Goal: Information Seeking & Learning: Learn about a topic

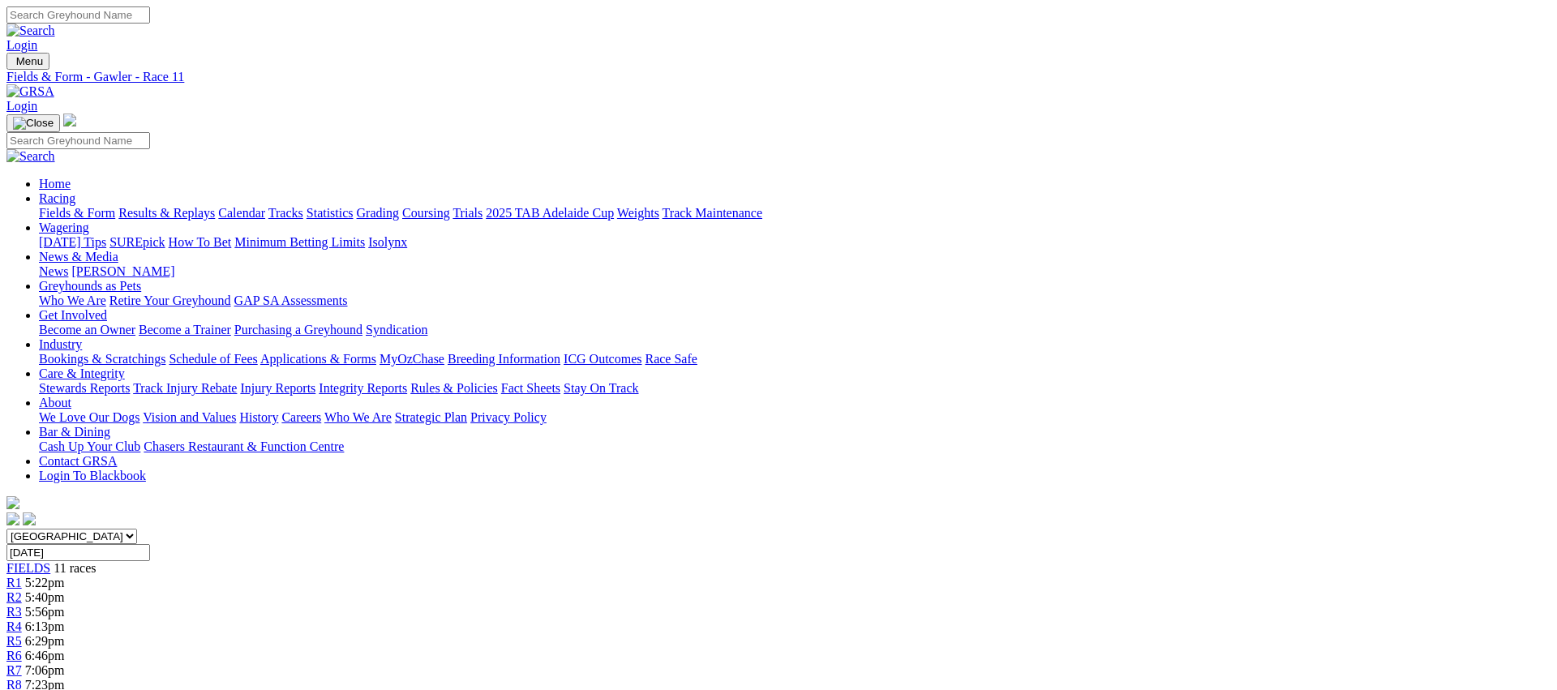
click at [115, 206] on link "Fields & Form" at bounding box center [77, 213] width 76 height 14
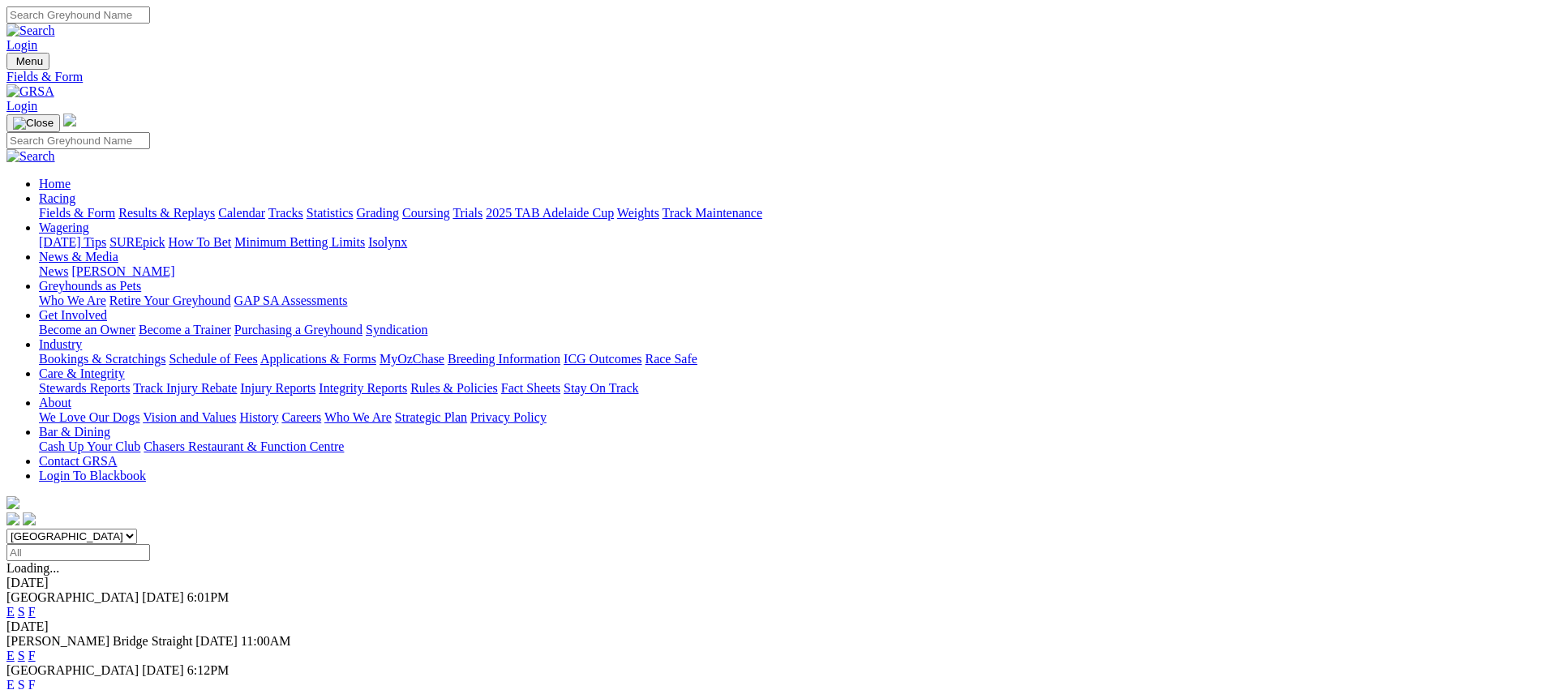
scroll to position [196, 0]
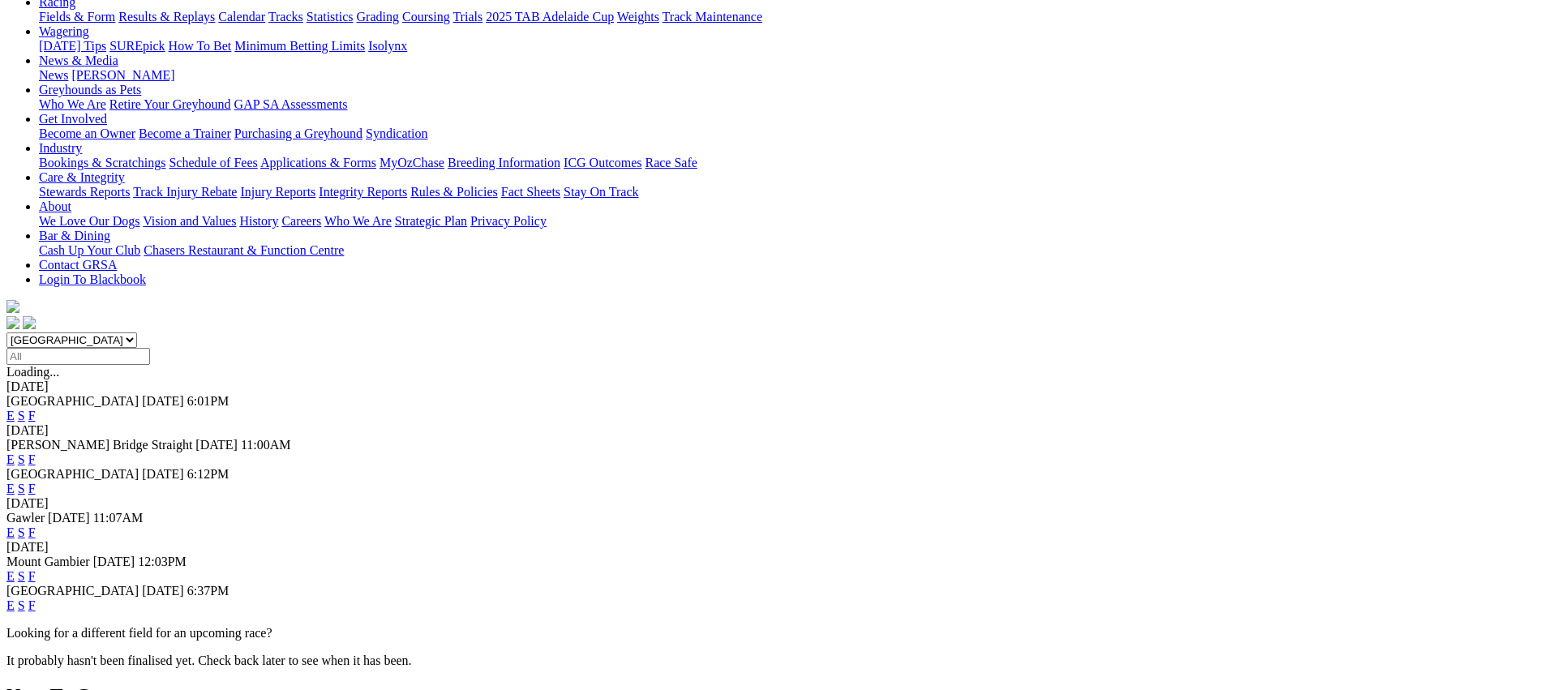
click at [15, 453] on link "E" at bounding box center [10, 460] width 8 height 14
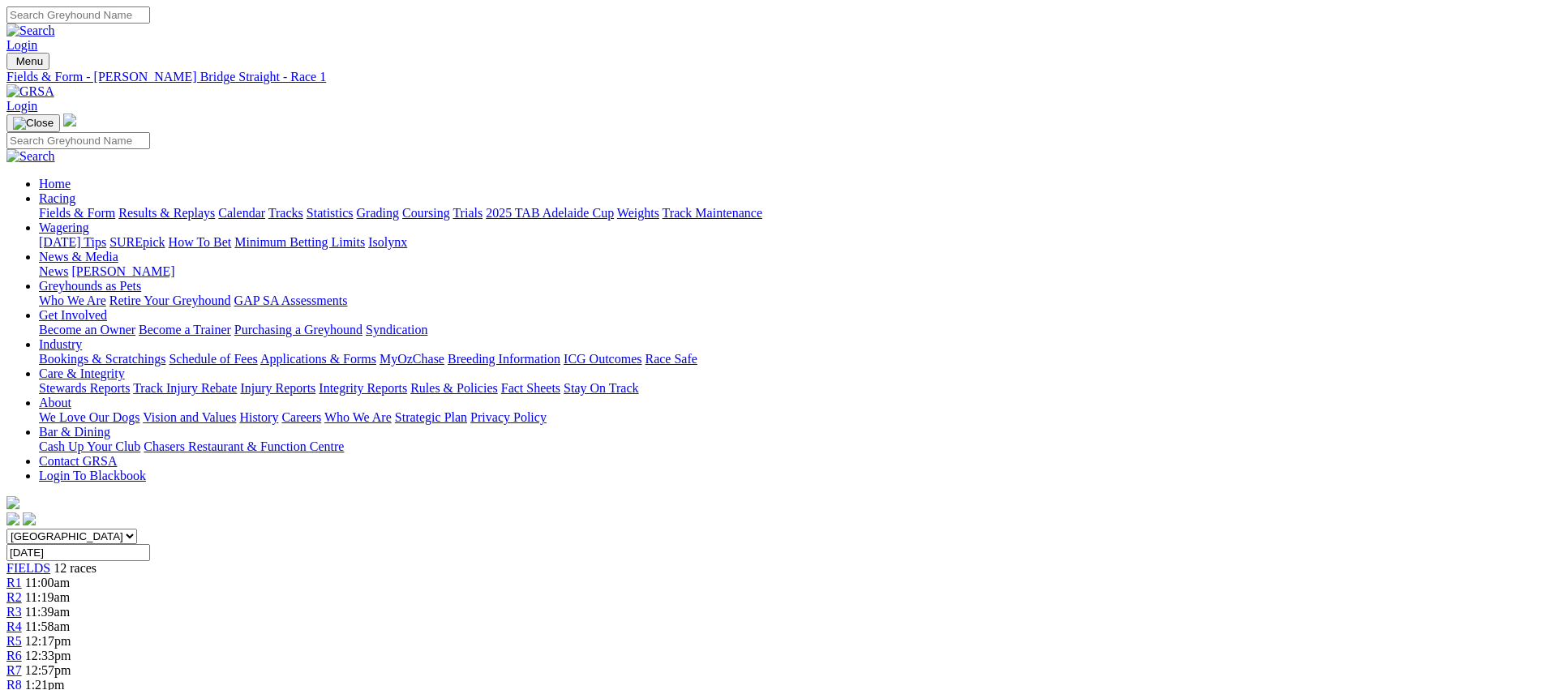
click at [22, 590] on span "R2" at bounding box center [13, 597] width 15 height 14
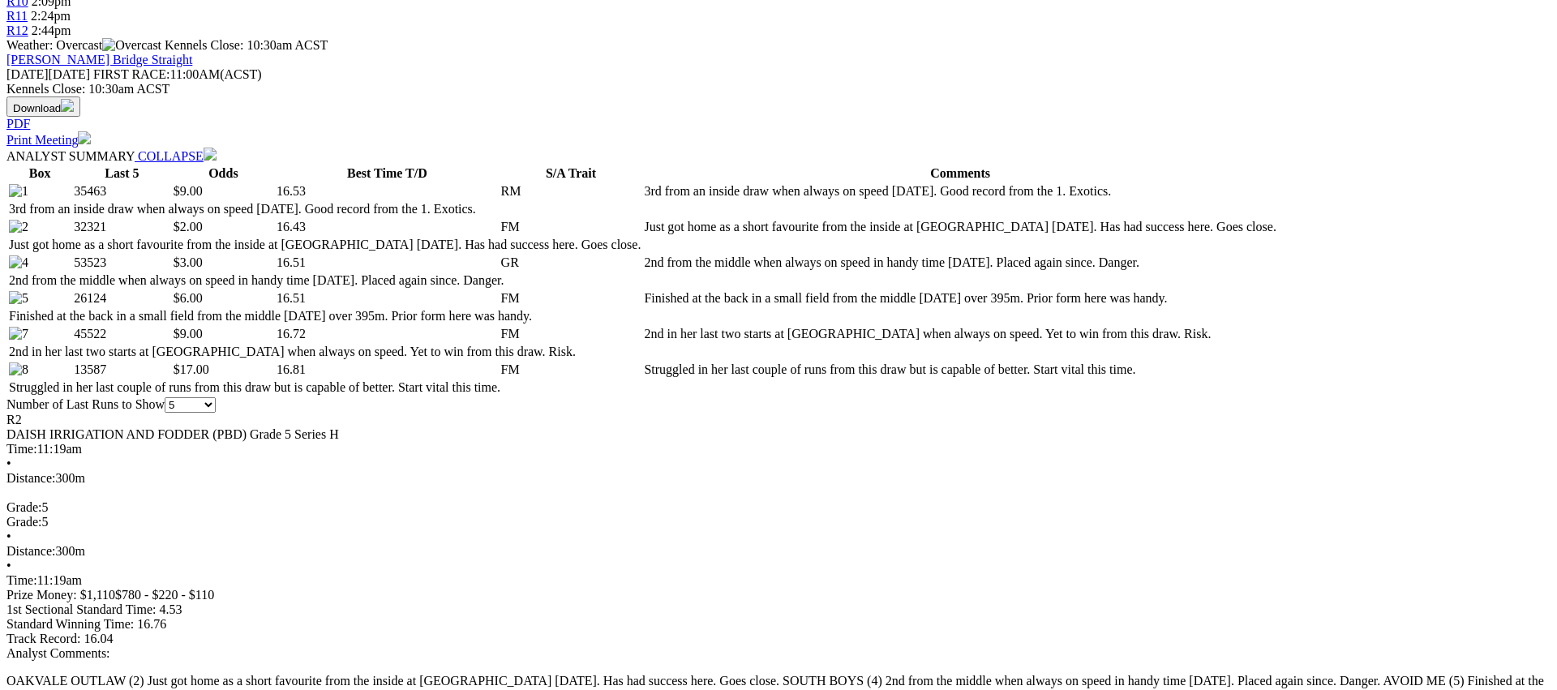
scroll to position [707, 0]
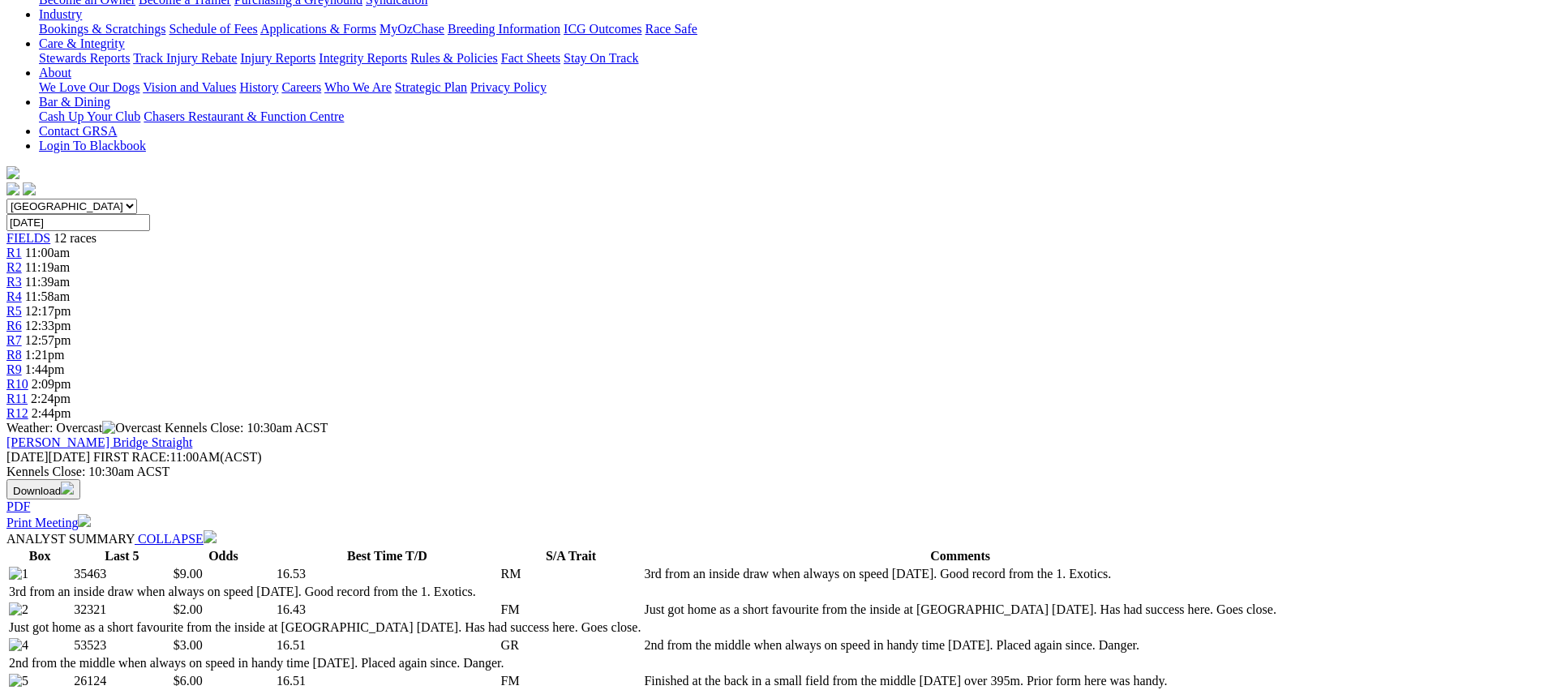
scroll to position [0, 0]
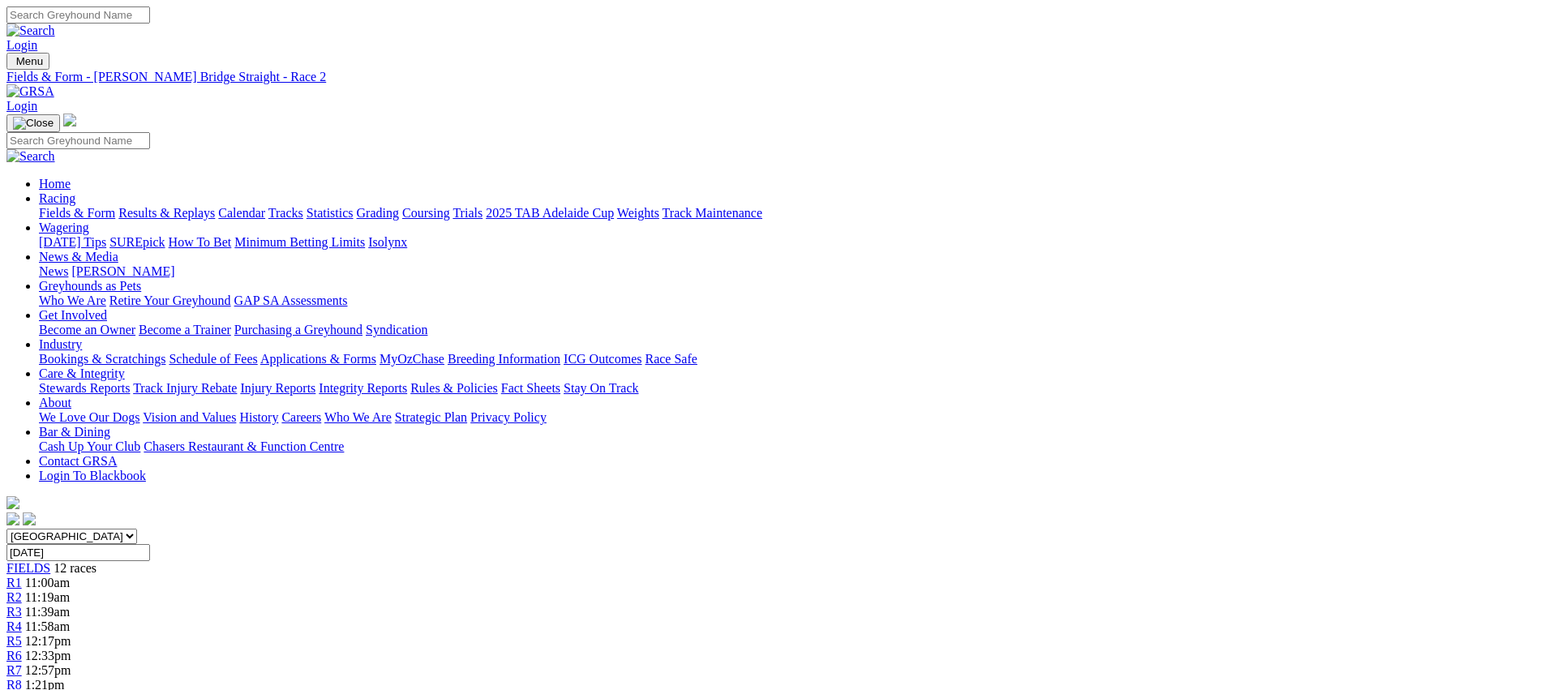
click at [70, 605] on span "11:39am" at bounding box center [47, 612] width 45 height 14
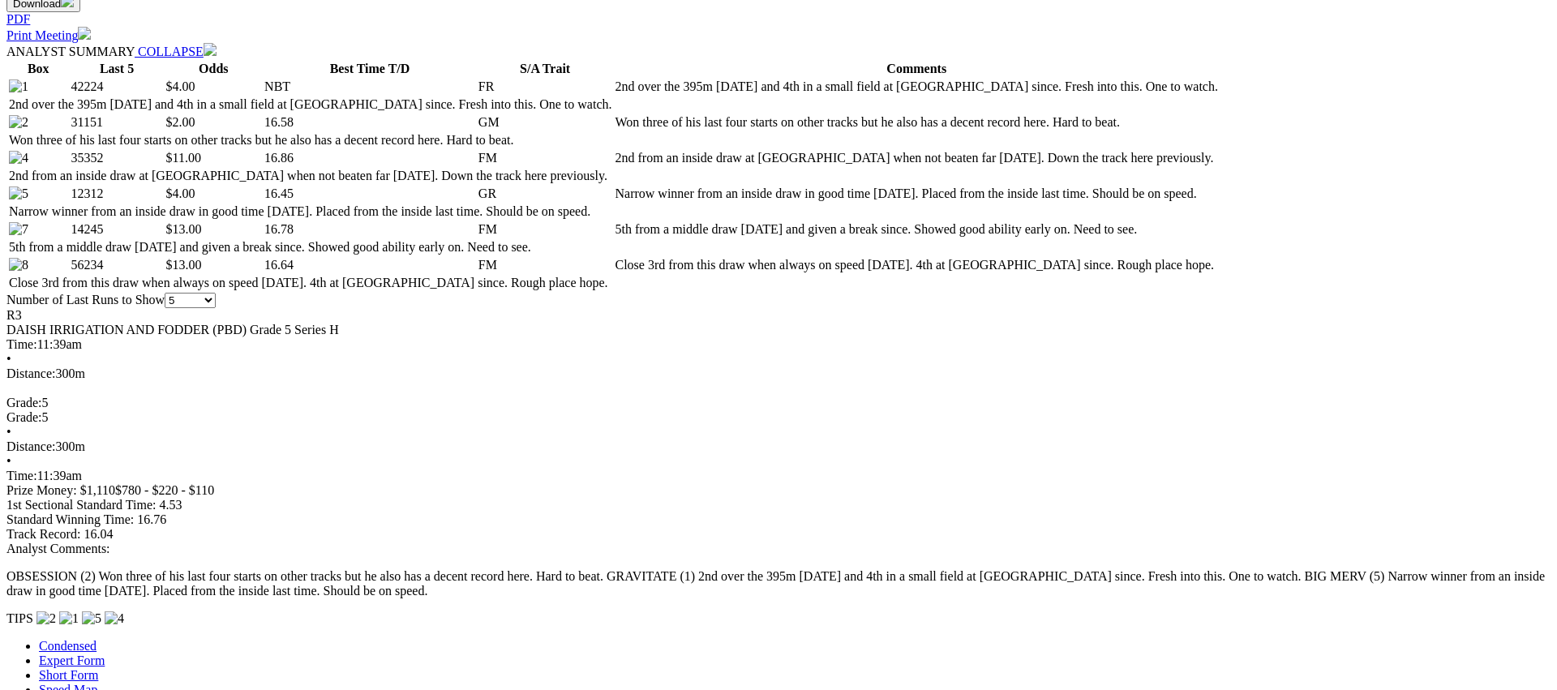
scroll to position [817, 0]
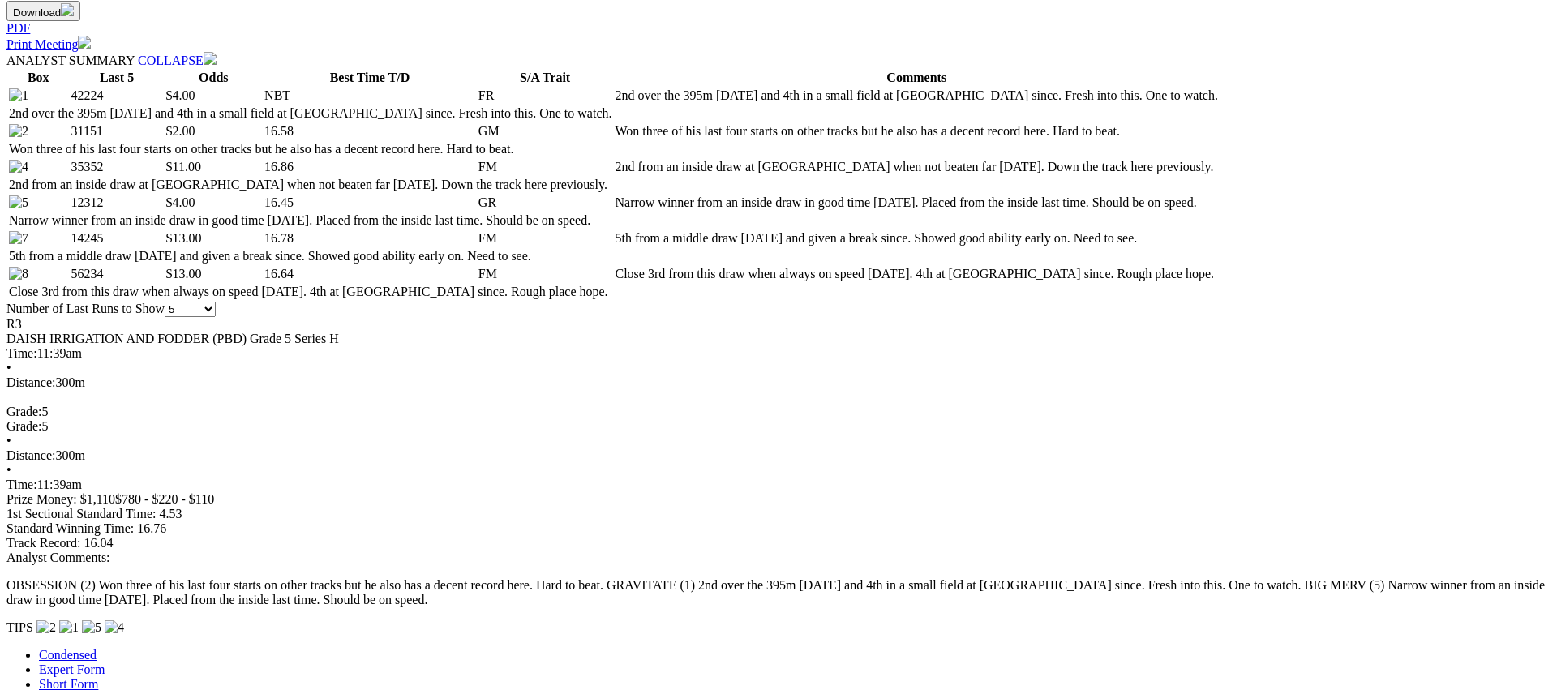
scroll to position [812, 0]
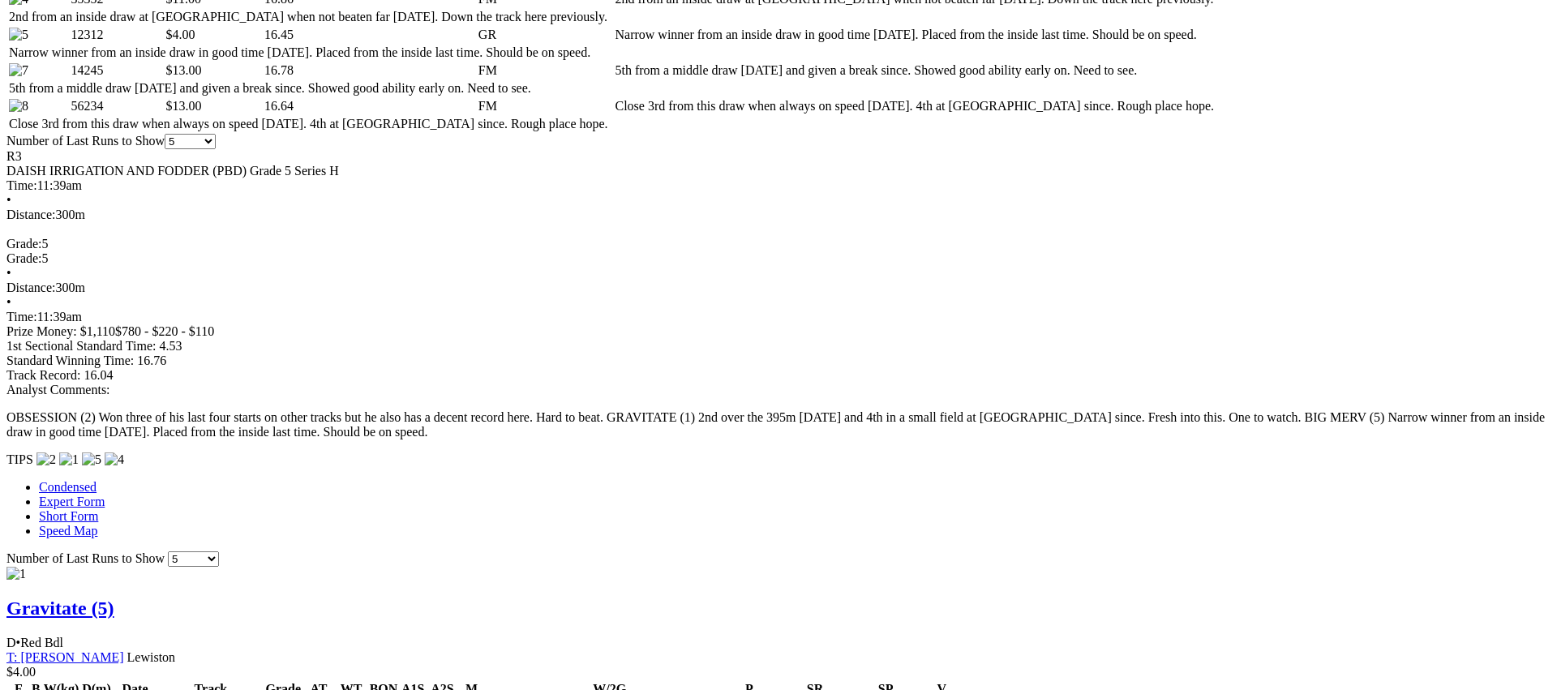
scroll to position [994, 0]
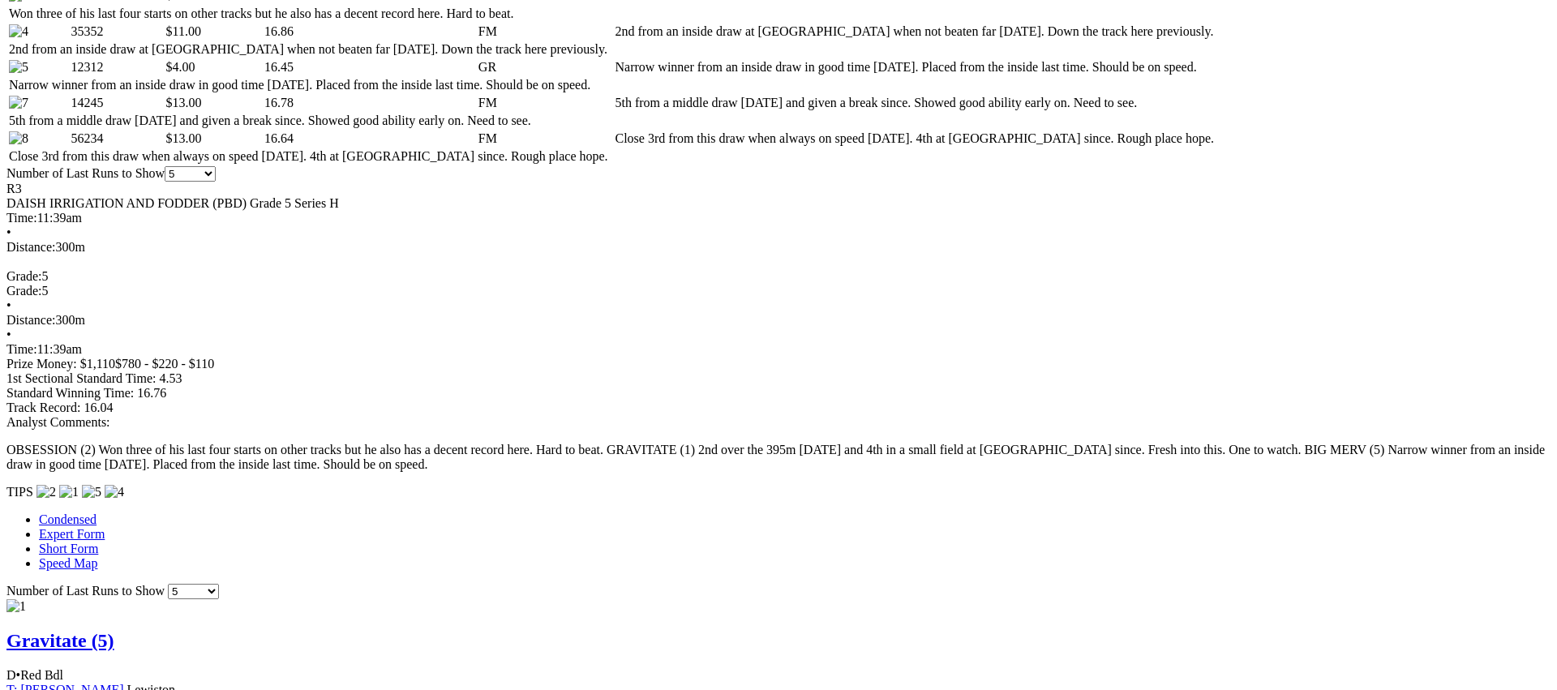
scroll to position [911, 0]
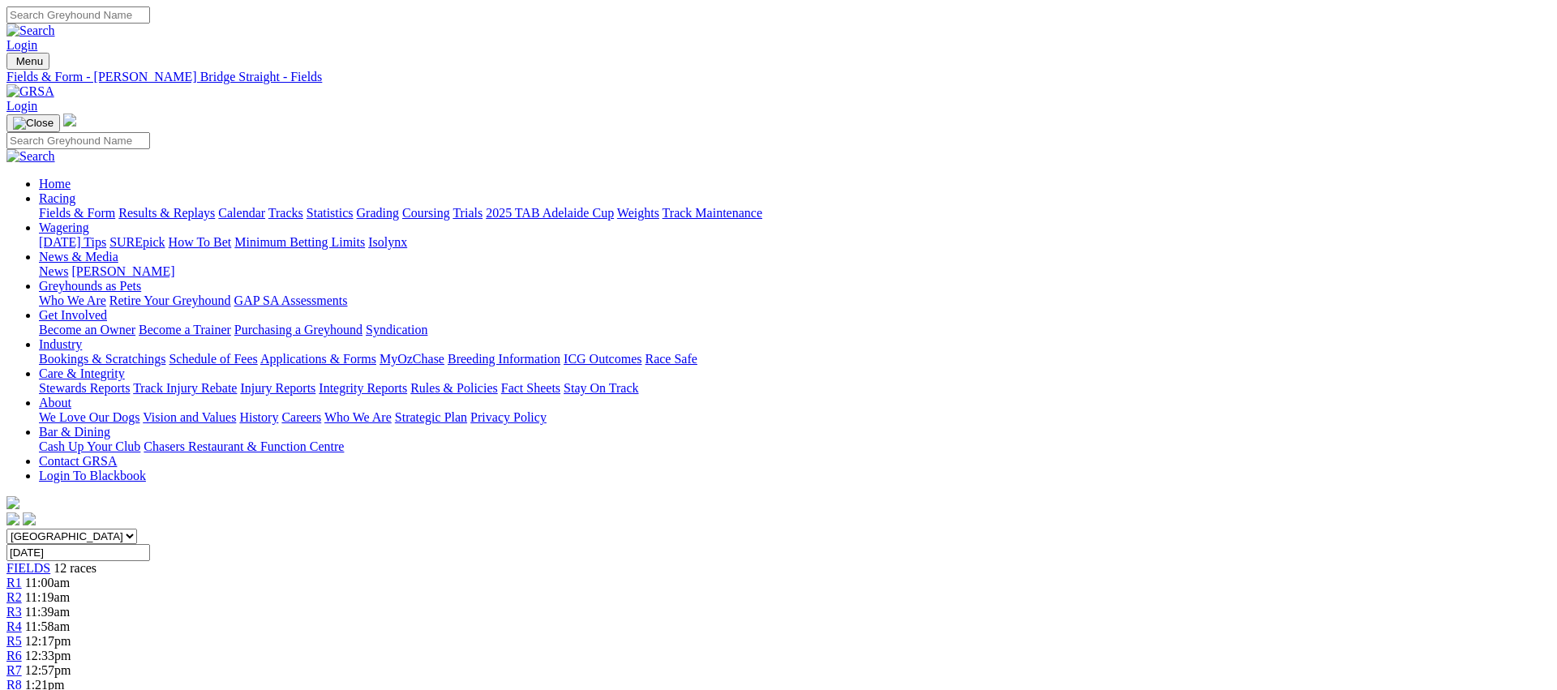
click at [137, 529] on select "[GEOGRAPHIC_DATA] [GEOGRAPHIC_DATA] [GEOGRAPHIC_DATA] [GEOGRAPHIC_DATA] [GEOGRA…" at bounding box center [71, 536] width 131 height 15
